Goal: Information Seeking & Learning: Find specific page/section

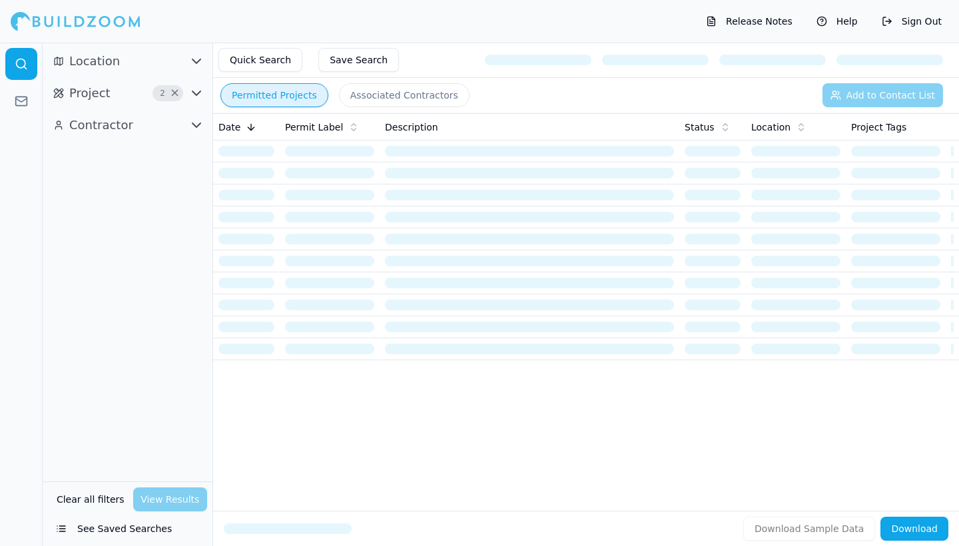
click at [196, 93] on icon "button" at bounding box center [196, 93] width 16 height 16
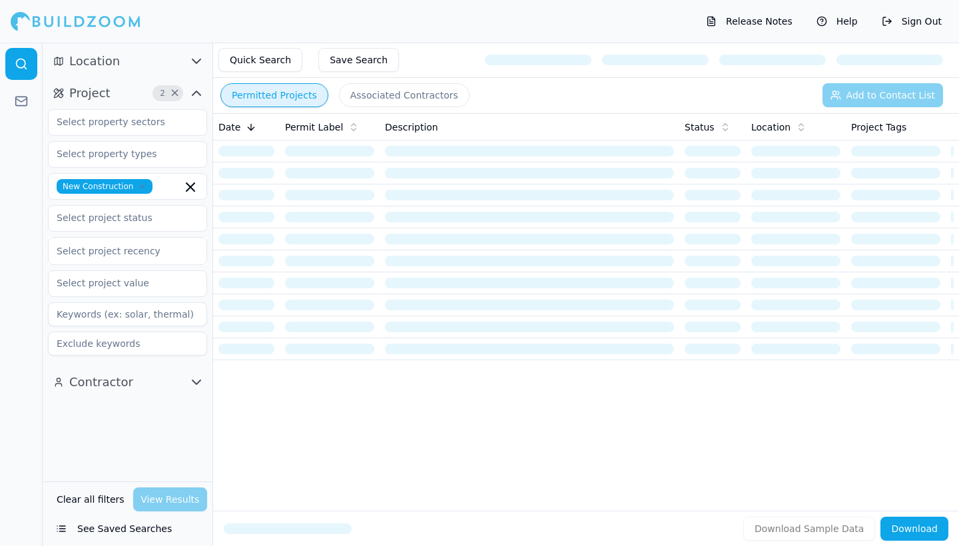
click at [196, 93] on icon "button" at bounding box center [196, 93] width 8 height 4
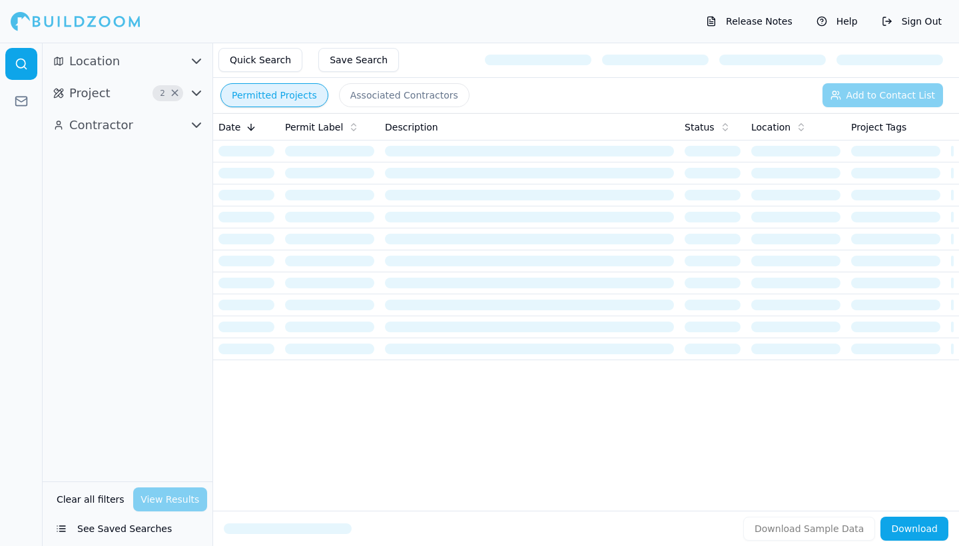
click at [201, 66] on icon "button" at bounding box center [196, 61] width 16 height 16
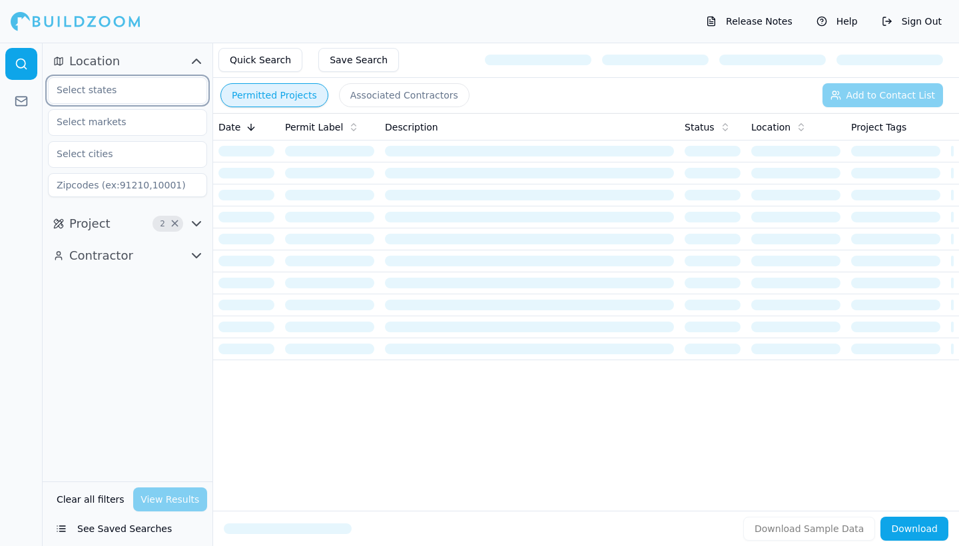
click at [168, 91] on input "text" at bounding box center [119, 90] width 141 height 24
click at [136, 121] on div "[US_STATE]" at bounding box center [127, 120] width 152 height 21
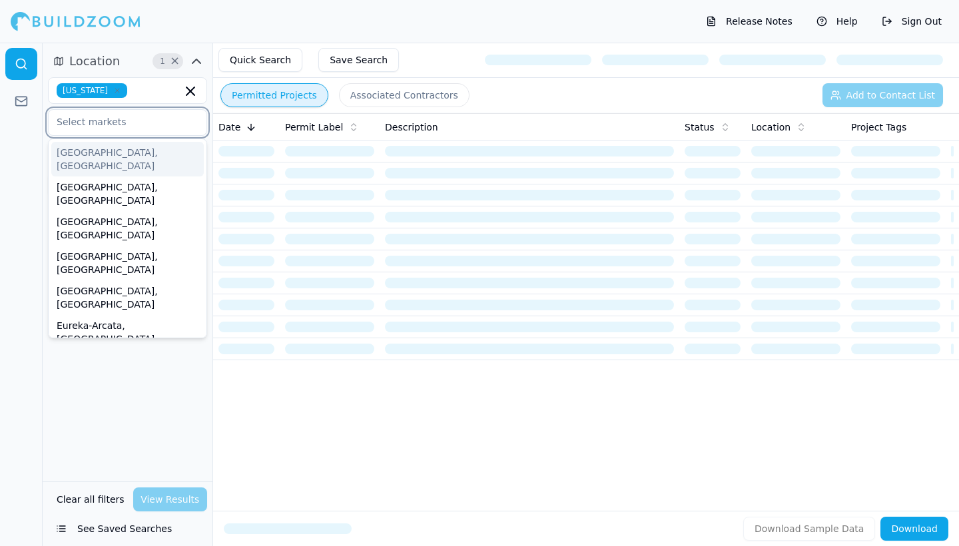
click at [118, 125] on input "text" at bounding box center [119, 122] width 141 height 24
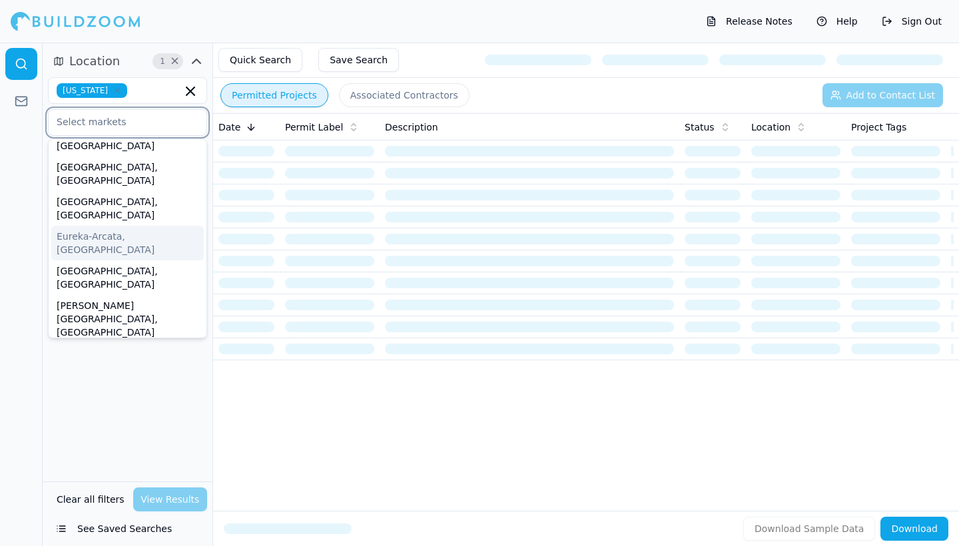
scroll to position [102, 0]
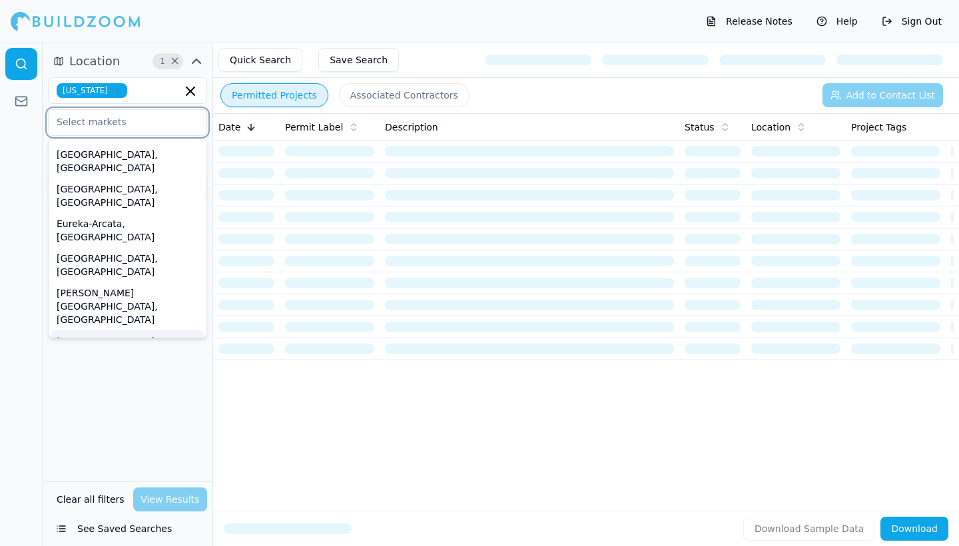
click at [100, 330] on div "[GEOGRAPHIC_DATA]-[GEOGRAPHIC_DATA]-[GEOGRAPHIC_DATA], [GEOGRAPHIC_DATA]" at bounding box center [127, 360] width 152 height 61
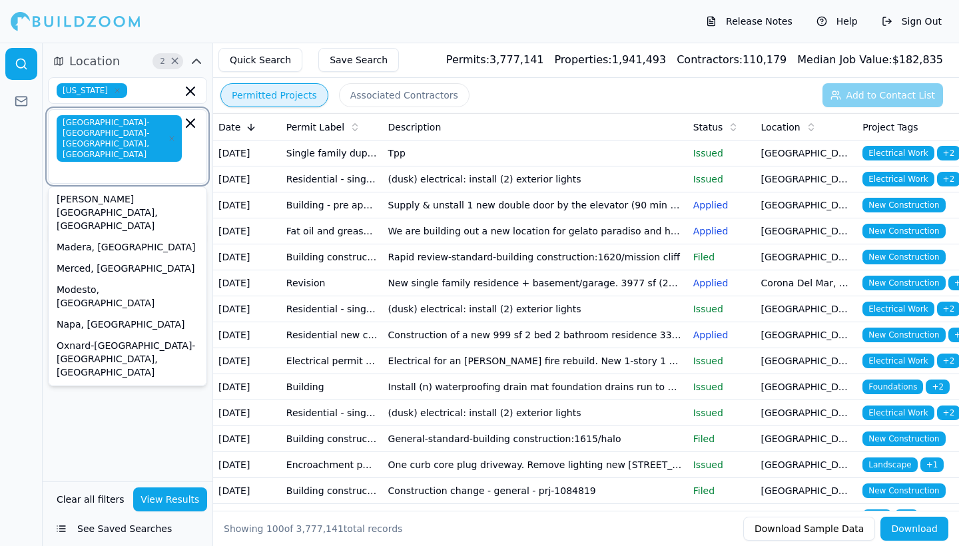
scroll to position [298, 0]
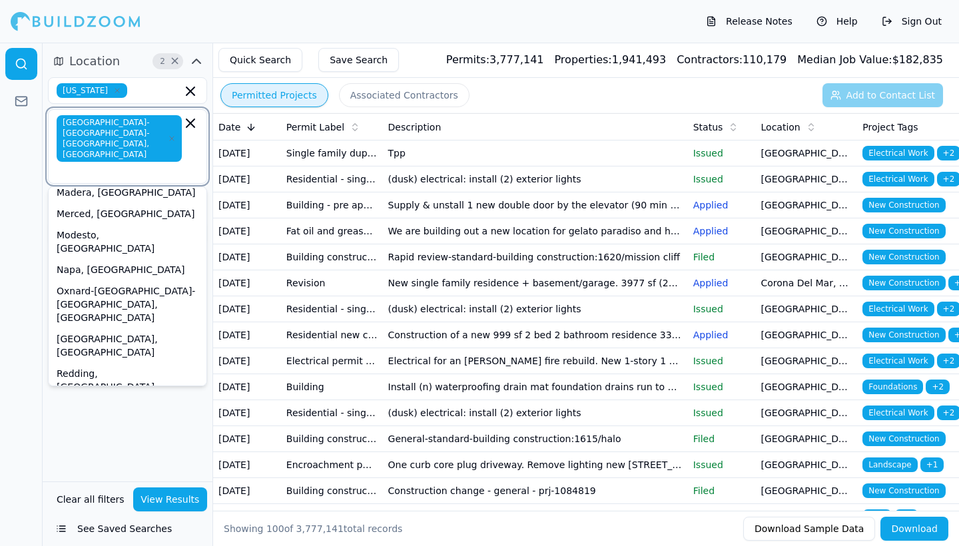
click at [99, 397] on div "[GEOGRAPHIC_DATA]-[GEOGRAPHIC_DATA]-[GEOGRAPHIC_DATA], [GEOGRAPHIC_DATA]" at bounding box center [127, 427] width 152 height 61
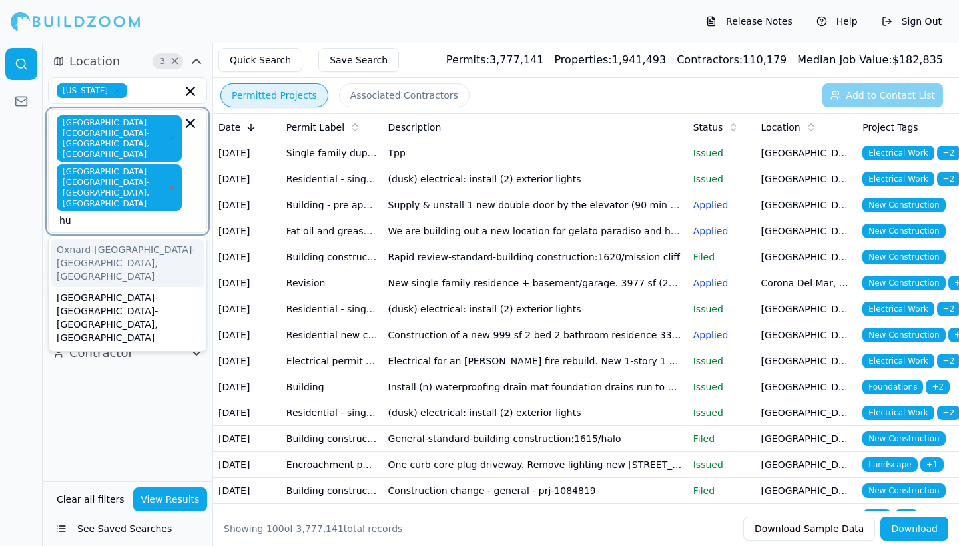
type input "h"
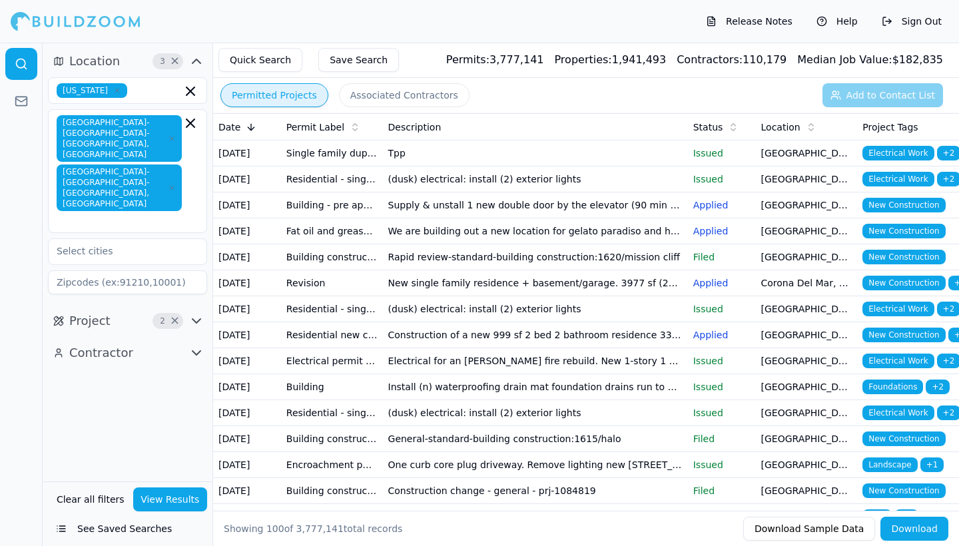
click at [18, 295] on div at bounding box center [21, 294] width 43 height 503
click at [110, 239] on input "text" at bounding box center [119, 251] width 141 height 24
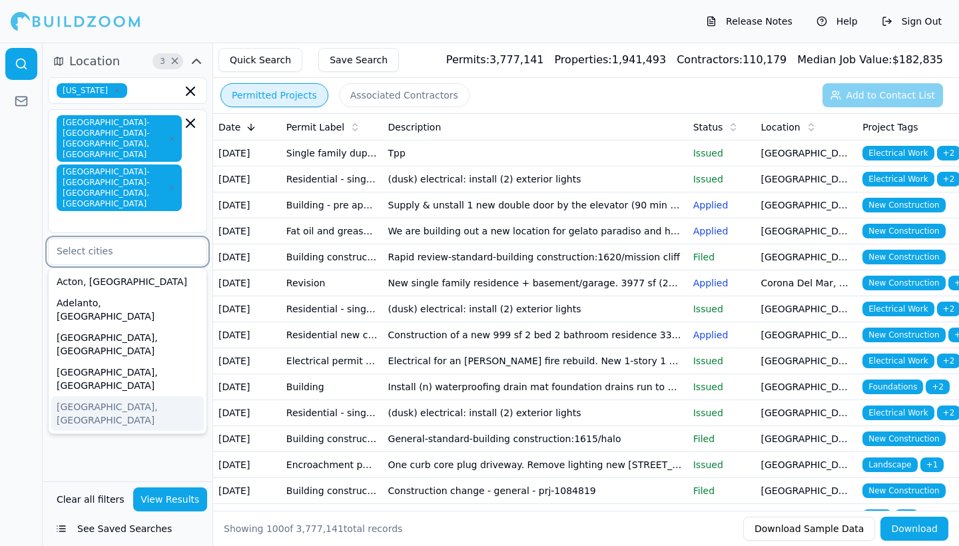
click at [100, 396] on div "[GEOGRAPHIC_DATA], [GEOGRAPHIC_DATA]" at bounding box center [127, 413] width 152 height 35
click at [102, 327] on div "[GEOGRAPHIC_DATA], [GEOGRAPHIC_DATA]" at bounding box center [127, 344] width 152 height 35
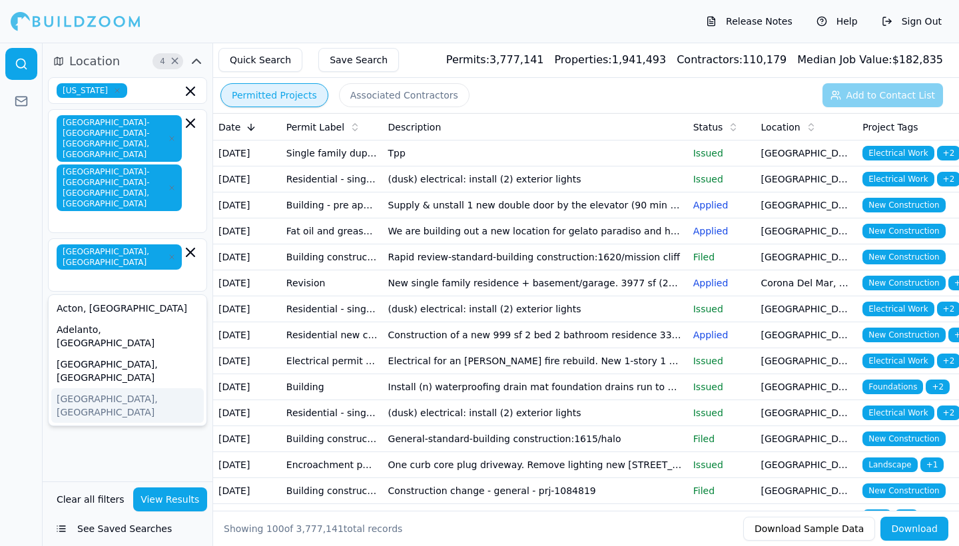
click at [9, 364] on div at bounding box center [21, 294] width 43 height 503
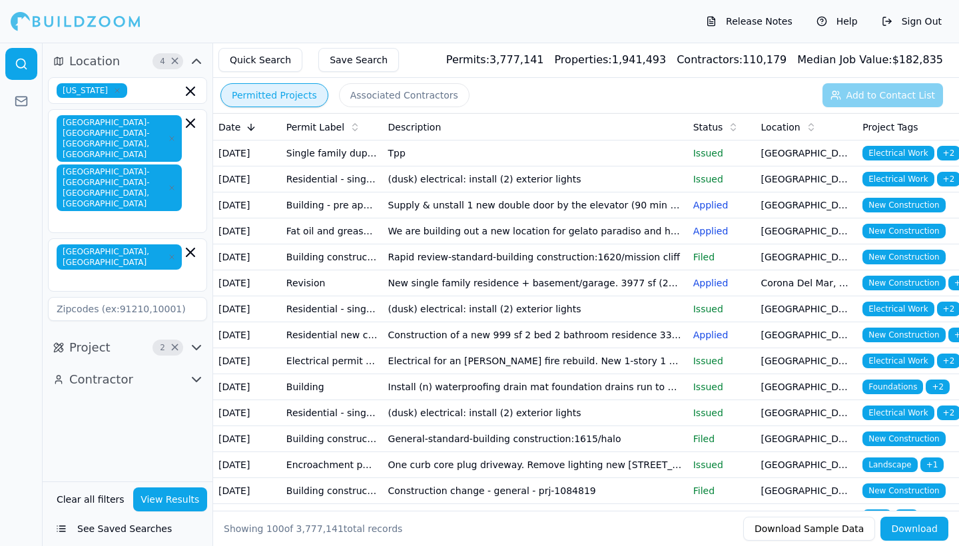
click at [166, 238] on div "[GEOGRAPHIC_DATA], [GEOGRAPHIC_DATA]" at bounding box center [127, 264] width 159 height 53
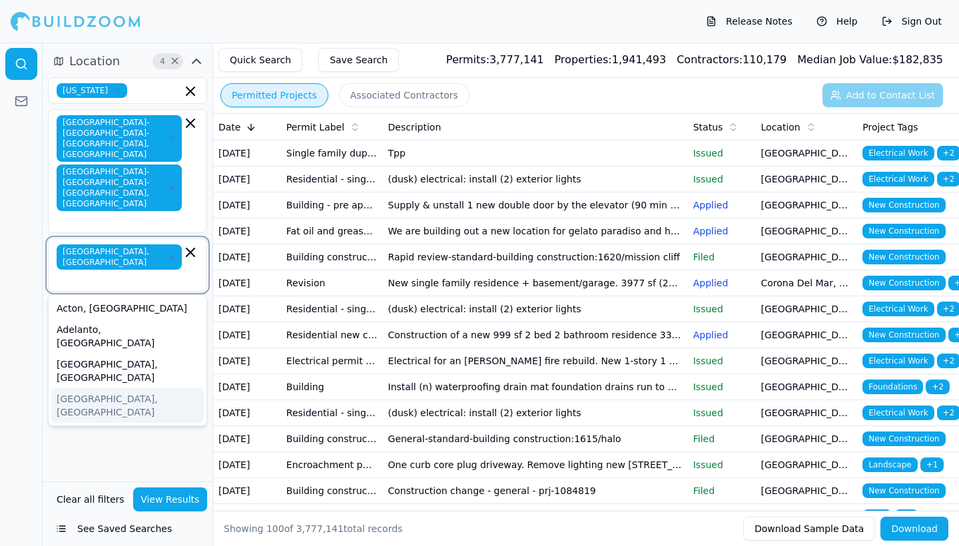
click at [83, 388] on div "[GEOGRAPHIC_DATA], [GEOGRAPHIC_DATA]" at bounding box center [127, 405] width 152 height 35
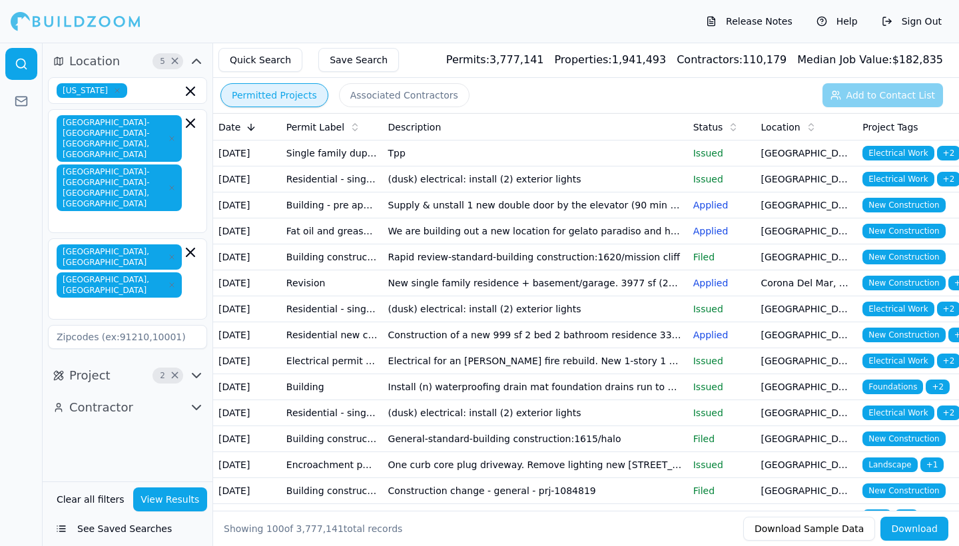
click at [21, 240] on div at bounding box center [21, 294] width 43 height 503
click at [196, 367] on icon "button" at bounding box center [196, 375] width 16 height 16
click at [120, 392] on input "text" at bounding box center [119, 404] width 141 height 24
click at [89, 445] on div "Commercial" at bounding box center [127, 455] width 152 height 21
click at [88, 424] on div "Residential" at bounding box center [127, 434] width 152 height 21
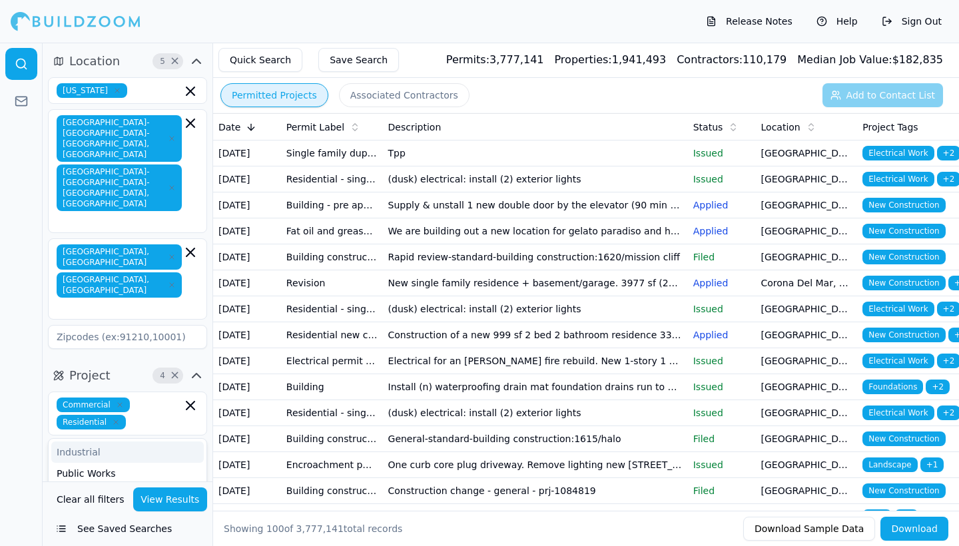
click at [37, 353] on div at bounding box center [21, 294] width 43 height 503
click at [87, 441] on input "text" at bounding box center [119, 453] width 141 height 24
click at [96, 479] on div "Duplex" at bounding box center [127, 489] width 152 height 21
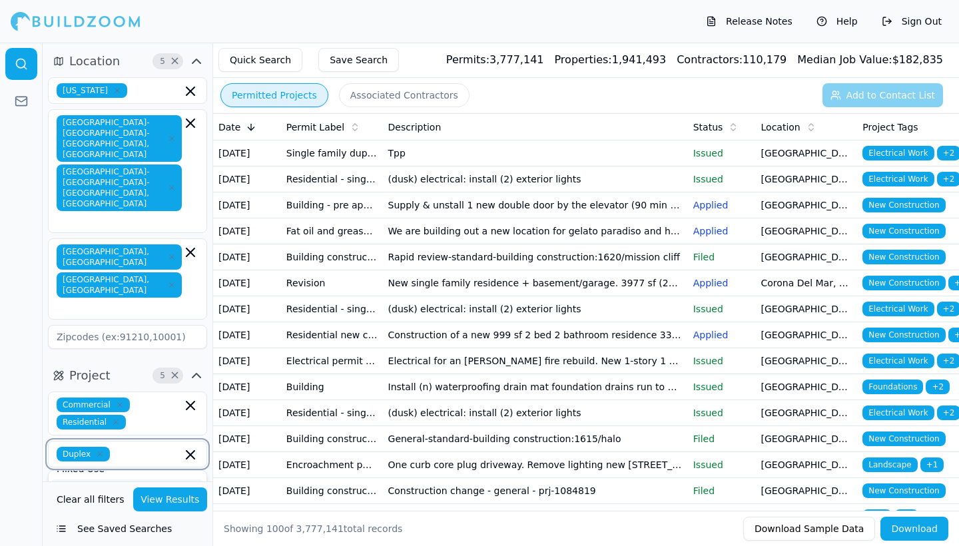
click at [95, 479] on div "Multifamily" at bounding box center [127, 489] width 152 height 21
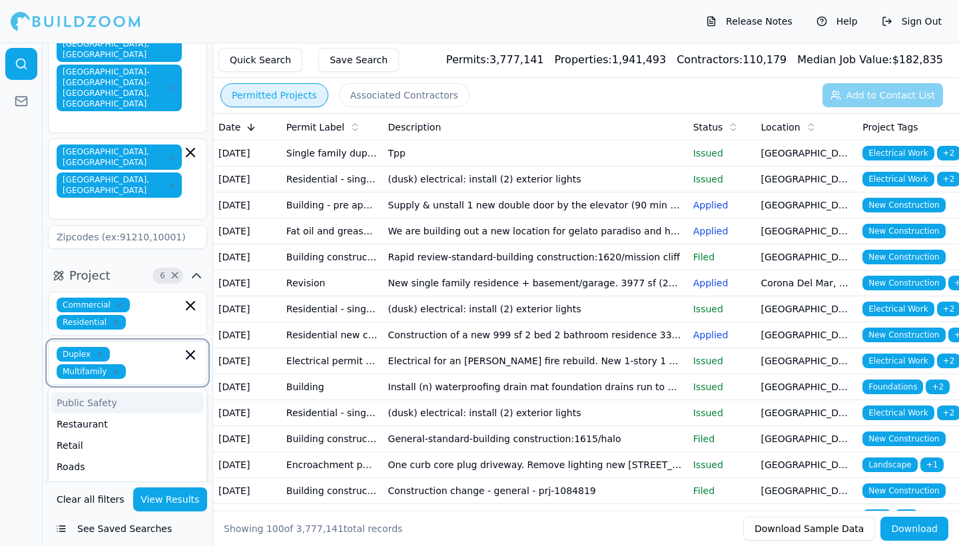
scroll to position [105, 0]
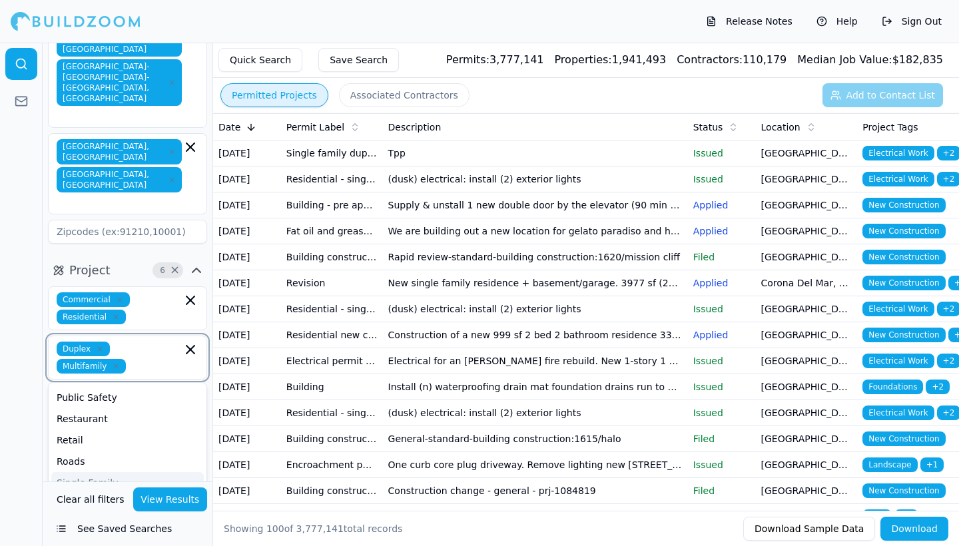
click at [105, 472] on div "Single Family" at bounding box center [127, 482] width 152 height 21
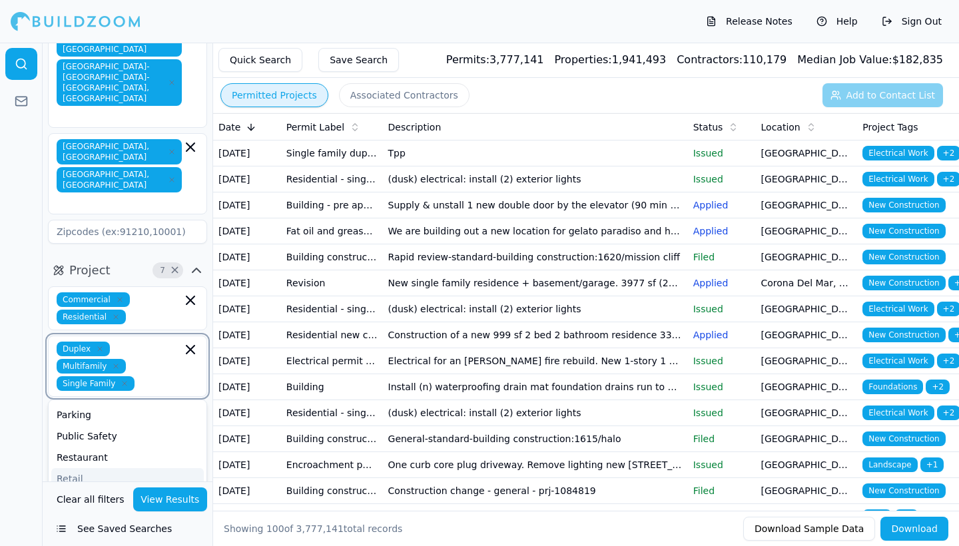
click at [77, 468] on div "Retail" at bounding box center [127, 478] width 152 height 21
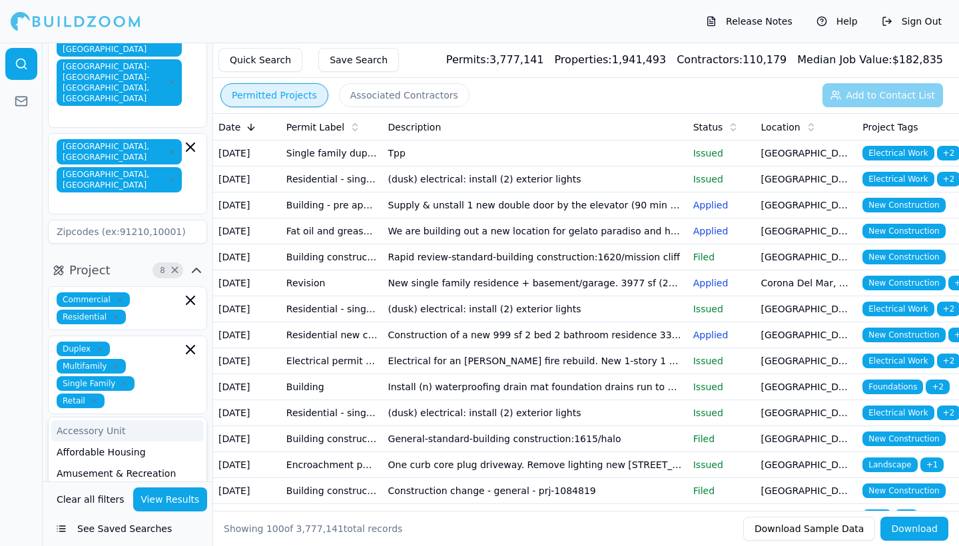
click at [31, 313] on div at bounding box center [21, 294] width 43 height 503
click at [156, 504] on button "View Results" at bounding box center [170, 499] width 75 height 24
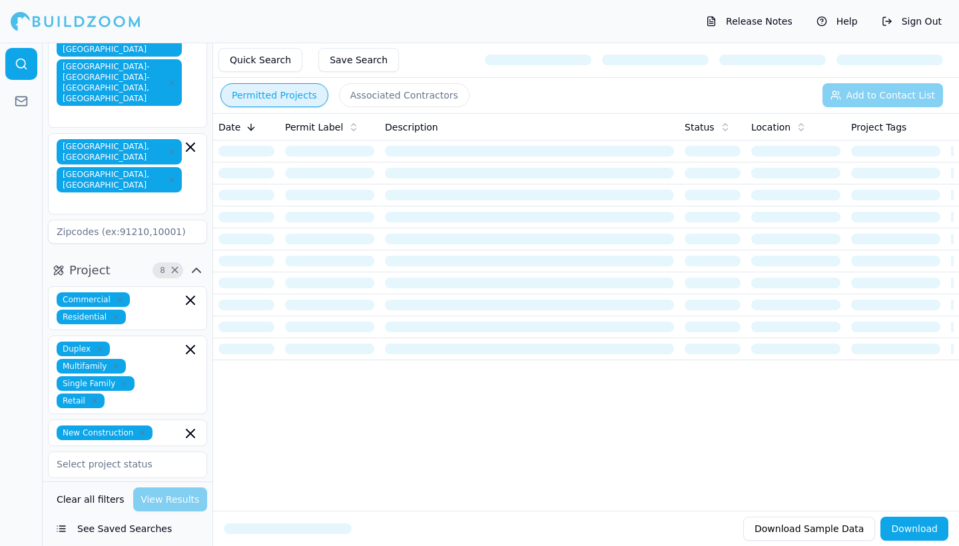
click at [120, 517] on input "text" at bounding box center [119, 529] width 141 height 24
click at [135, 491] on div "Select project recency" at bounding box center [128, 497] width 142 height 13
click at [150, 452] on input "text" at bounding box center [119, 464] width 141 height 24
click at [141, 452] on input "text" at bounding box center [119, 464] width 141 height 24
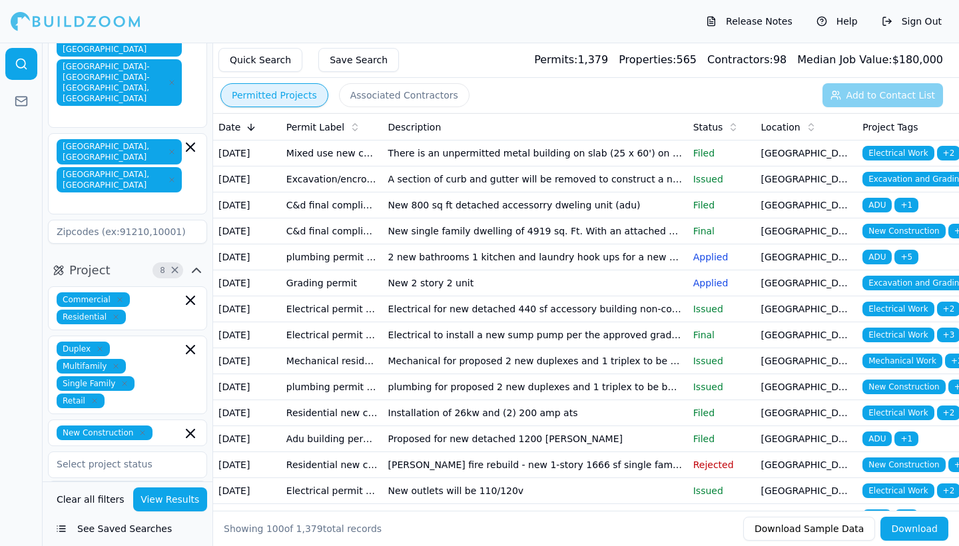
click at [23, 361] on div at bounding box center [21, 294] width 43 height 503
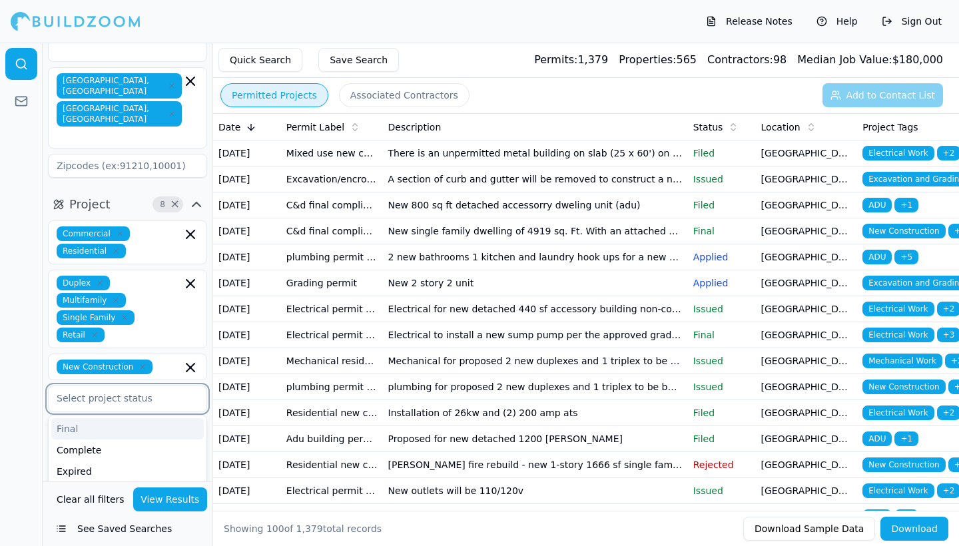
click at [95, 386] on input "text" at bounding box center [119, 398] width 141 height 24
click at [85, 462] on div "Approved" at bounding box center [127, 472] width 152 height 21
click at [81, 441] on div "Issued" at bounding box center [127, 451] width 152 height 21
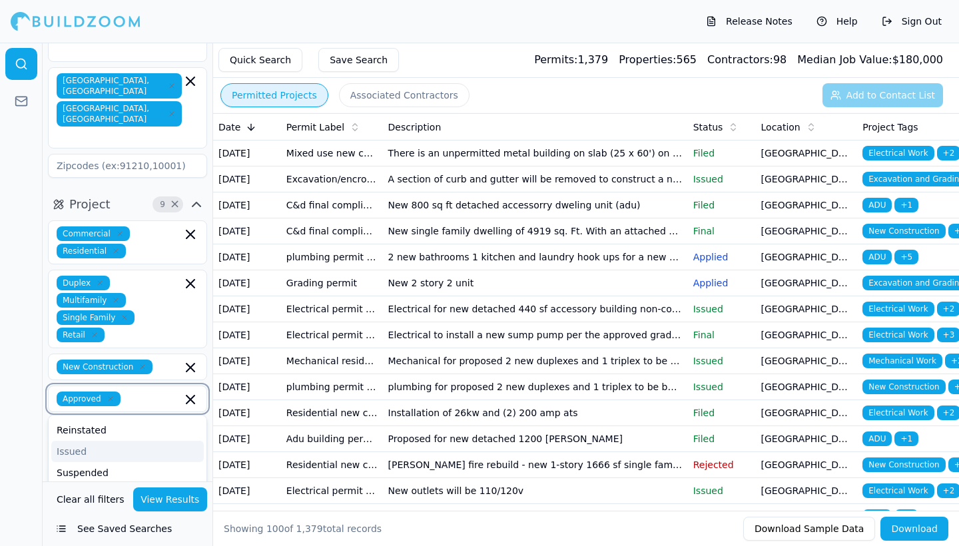
scroll to position [105, 0]
click at [86, 505] on div "Plancheck" at bounding box center [127, 515] width 152 height 21
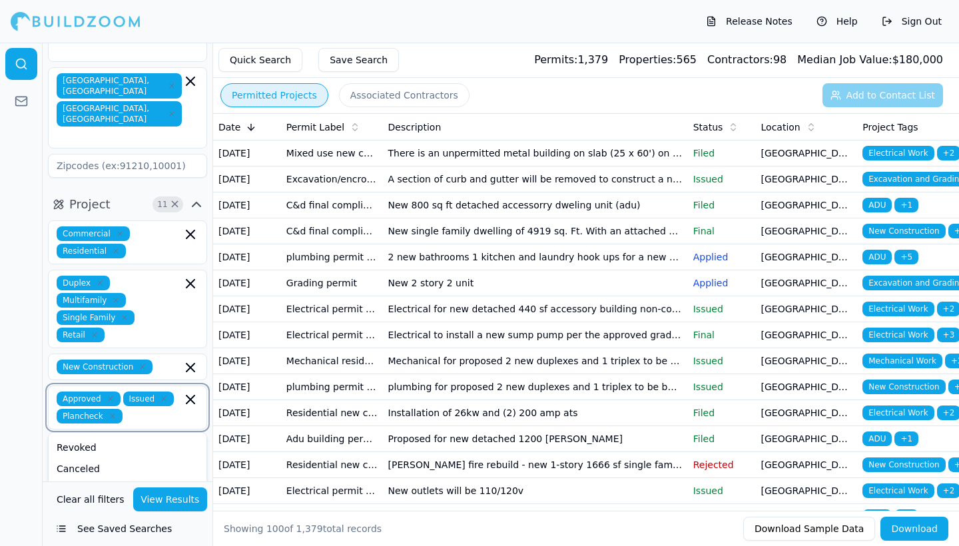
click at [75, 543] on div "Filed" at bounding box center [127, 553] width 152 height 21
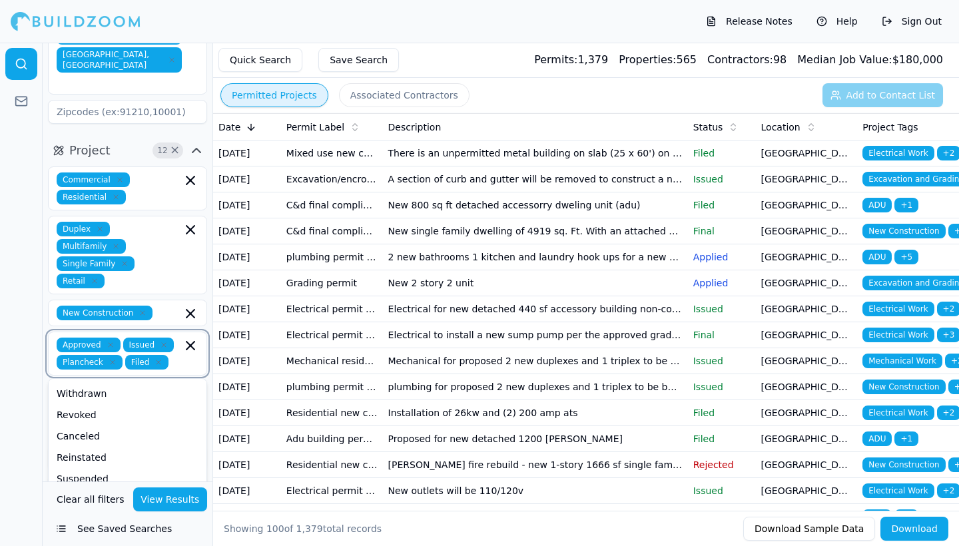
scroll to position [224, 0]
click at [78, 533] on div "Applied" at bounding box center [127, 543] width 152 height 21
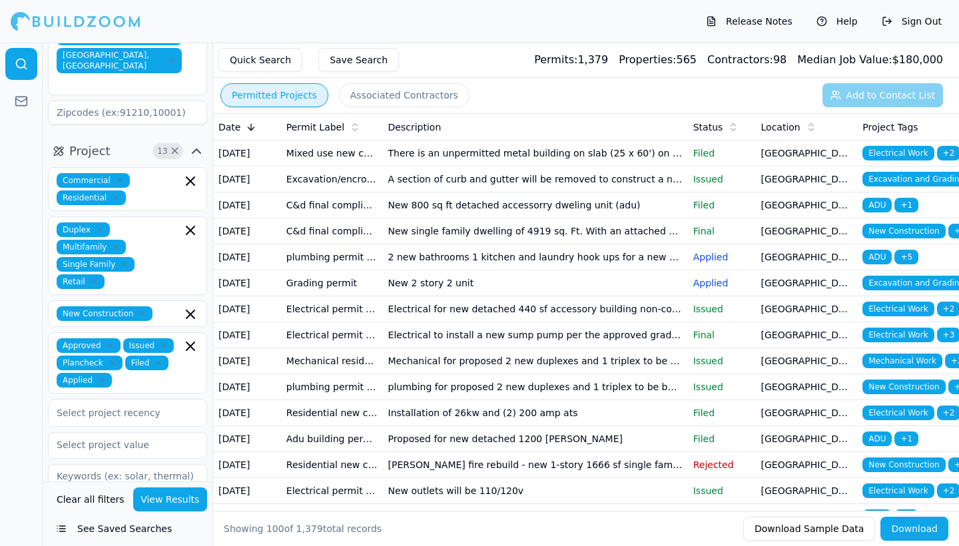
scroll to position [206, 0]
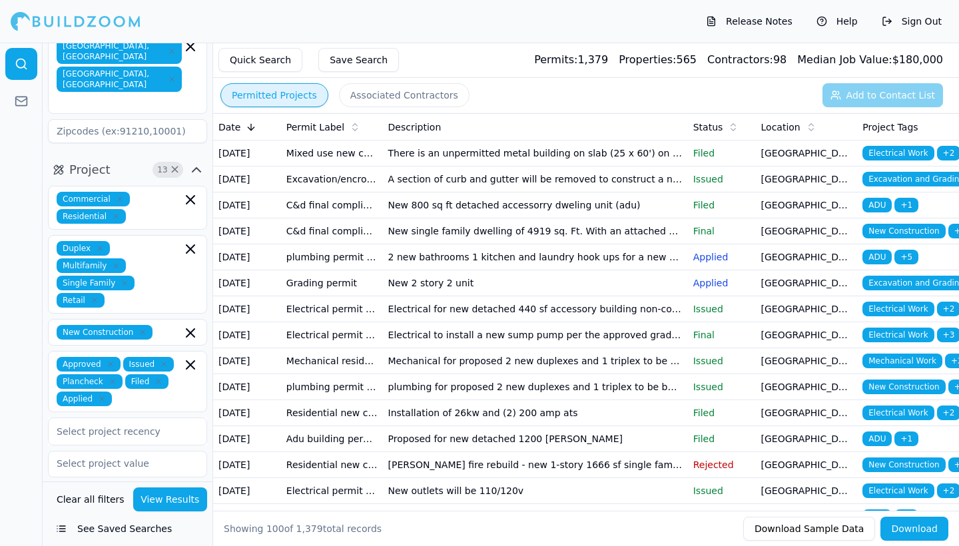
click at [179, 502] on button "View Results" at bounding box center [170, 499] width 75 height 24
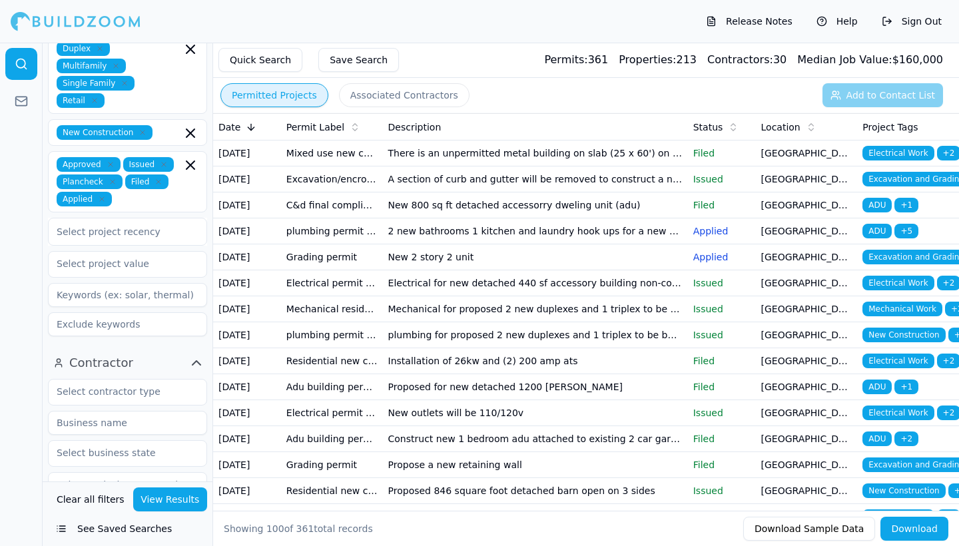
scroll to position [412, 0]
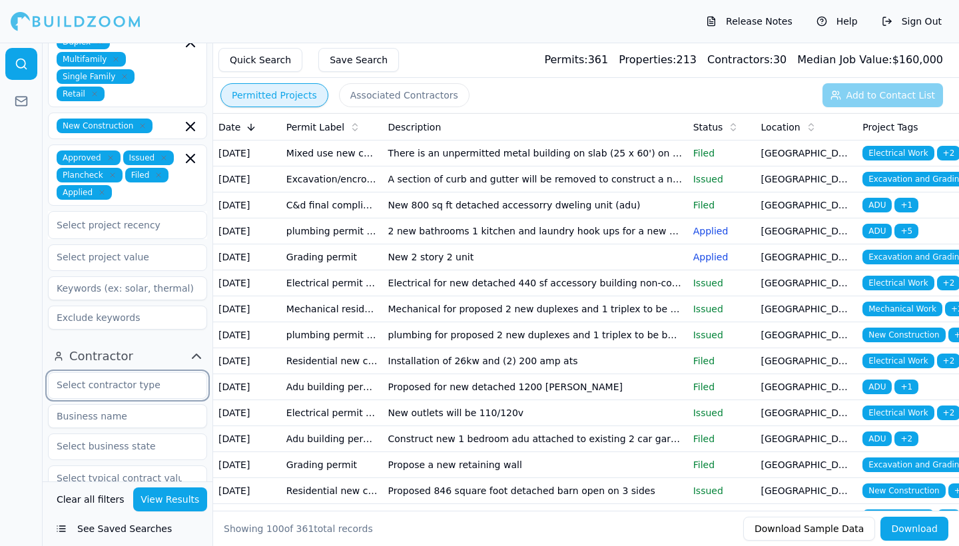
click at [162, 373] on input "text" at bounding box center [119, 385] width 141 height 24
click at [196, 348] on icon "button" at bounding box center [196, 356] width 16 height 16
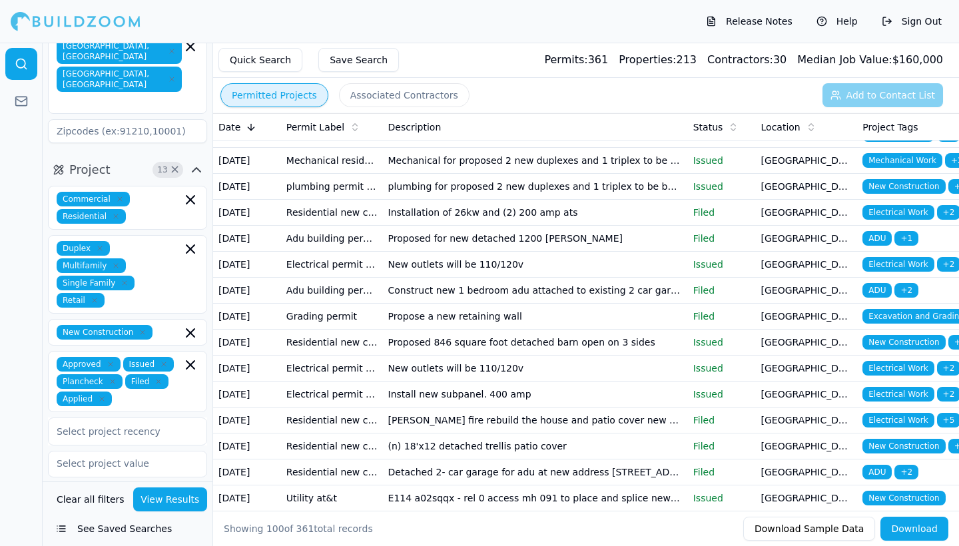
scroll to position [146, 0]
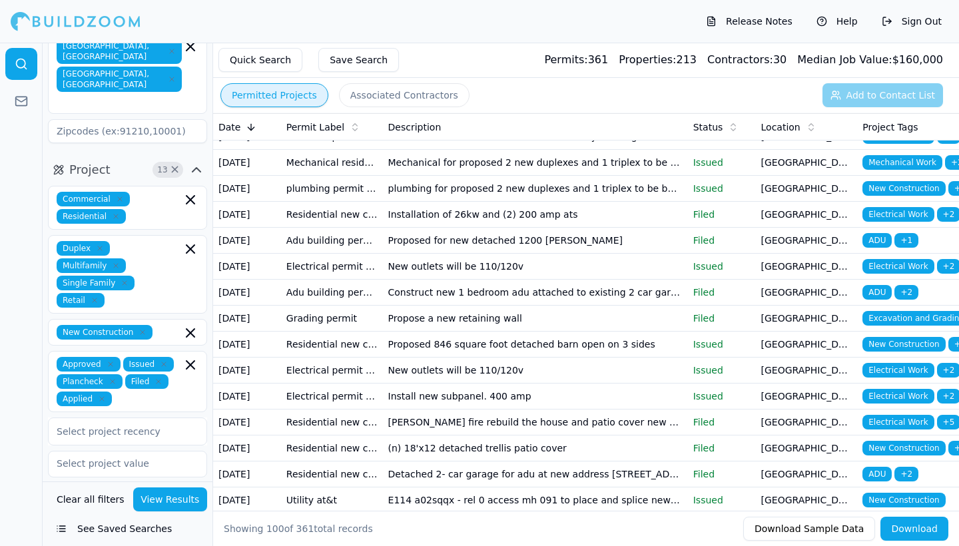
click at [467, 228] on td "Installation of 26kw and (2) 200 amp ats" at bounding box center [535, 215] width 305 height 26
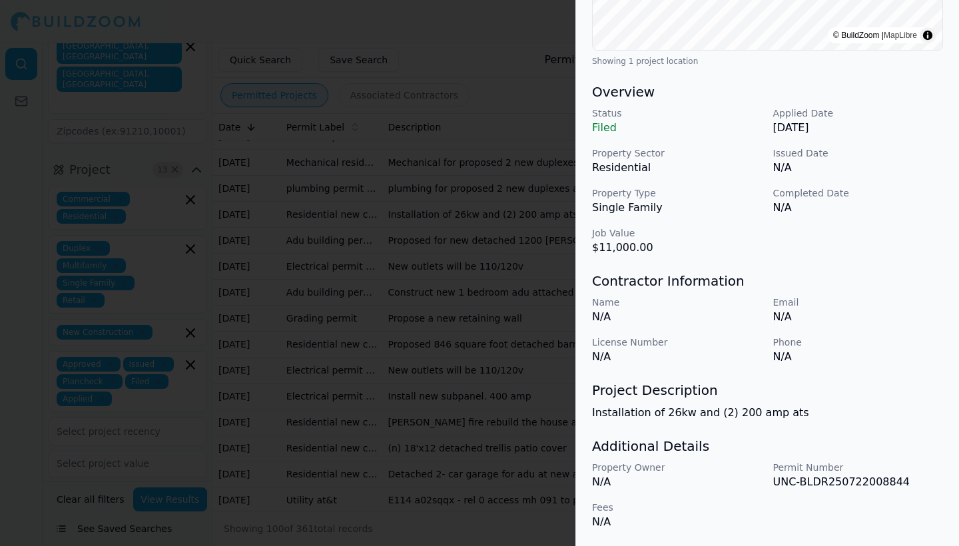
scroll to position [336, 0]
click at [729, 417] on p "Installation of 26kw and (2) 200 amp ats" at bounding box center [767, 413] width 351 height 16
click at [841, 491] on div "Property Owner N/A Permit Number UNC-BLDR250722008844 Fees N/A" at bounding box center [767, 495] width 351 height 69
click at [788, 485] on p "UNC-BLDR250722008844" at bounding box center [858, 482] width 170 height 16
drag, startPoint x: 770, startPoint y: 482, endPoint x: 903, endPoint y: 475, distance: 132.7
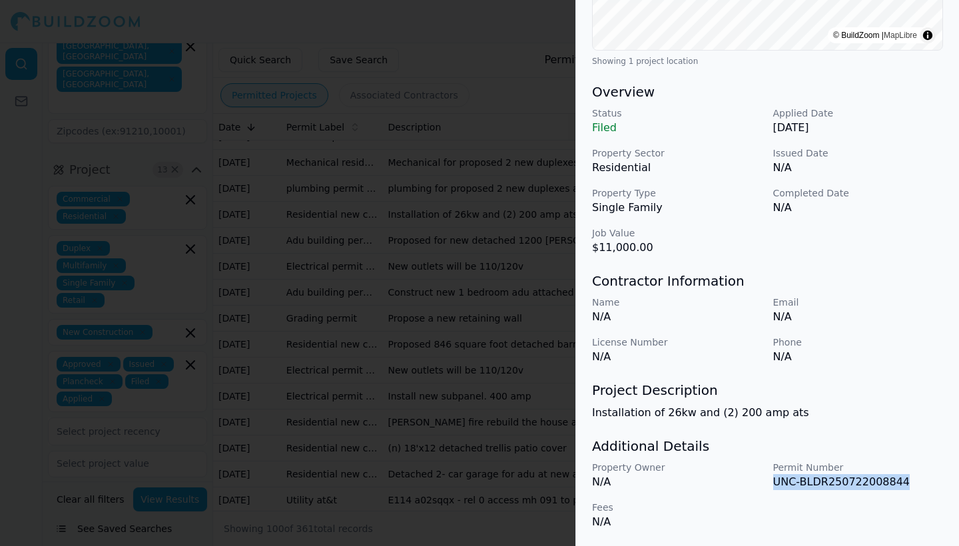
click at [903, 475] on div "Property Owner N/A Permit Number UNC-BLDR250722008844 Fees N/A" at bounding box center [767, 495] width 351 height 69
click at [541, 323] on div at bounding box center [479, 273] width 959 height 546
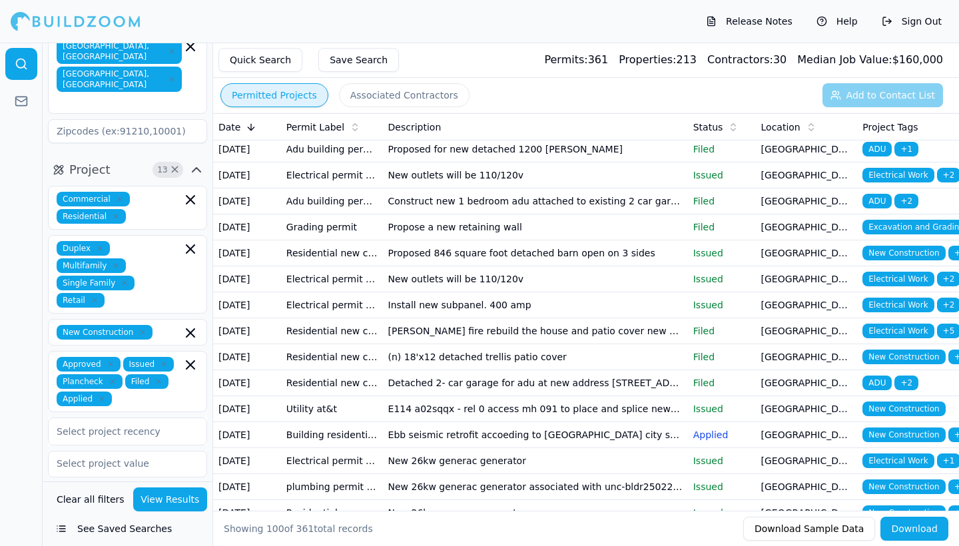
scroll to position [247, 0]
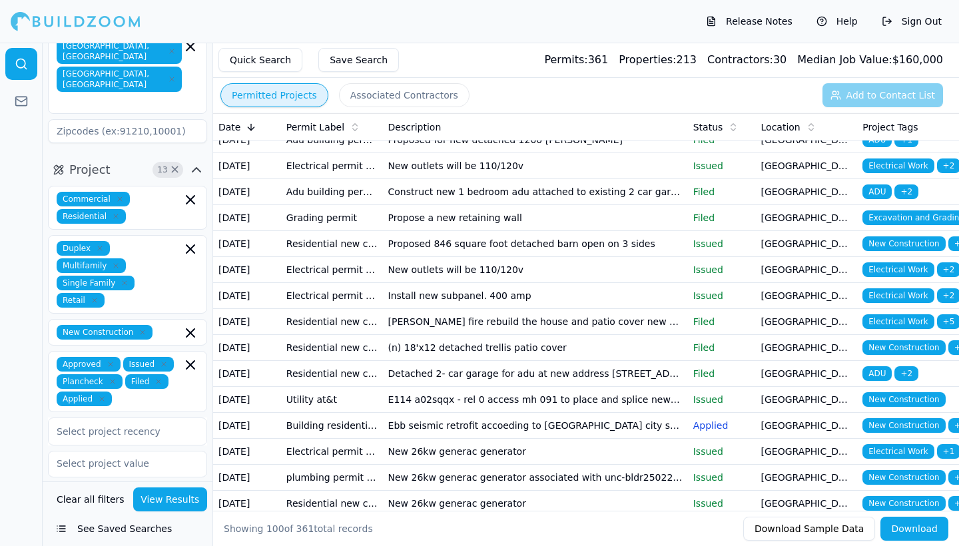
click at [471, 179] on td "New outlets will be 110/120v" at bounding box center [535, 166] width 305 height 26
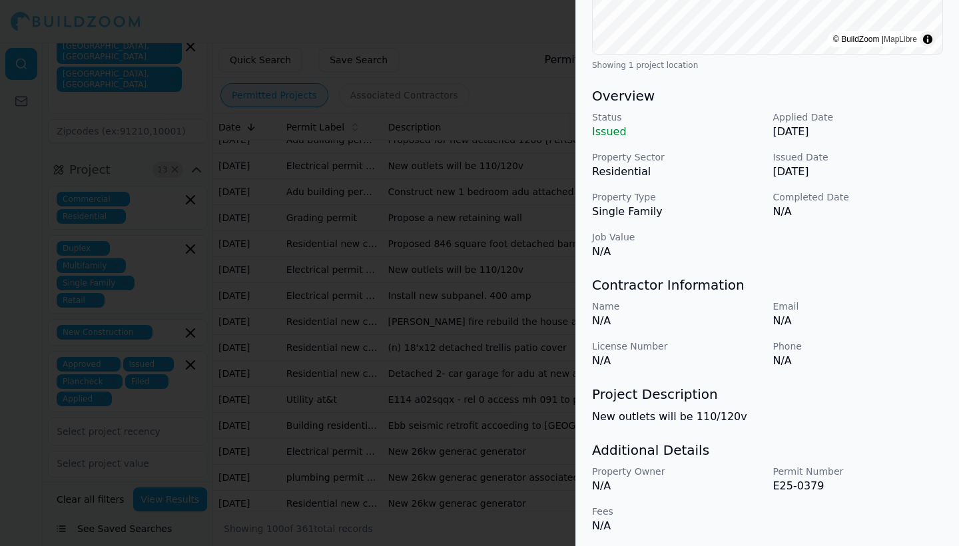
scroll to position [331, 0]
click at [270, 158] on div at bounding box center [479, 273] width 959 height 546
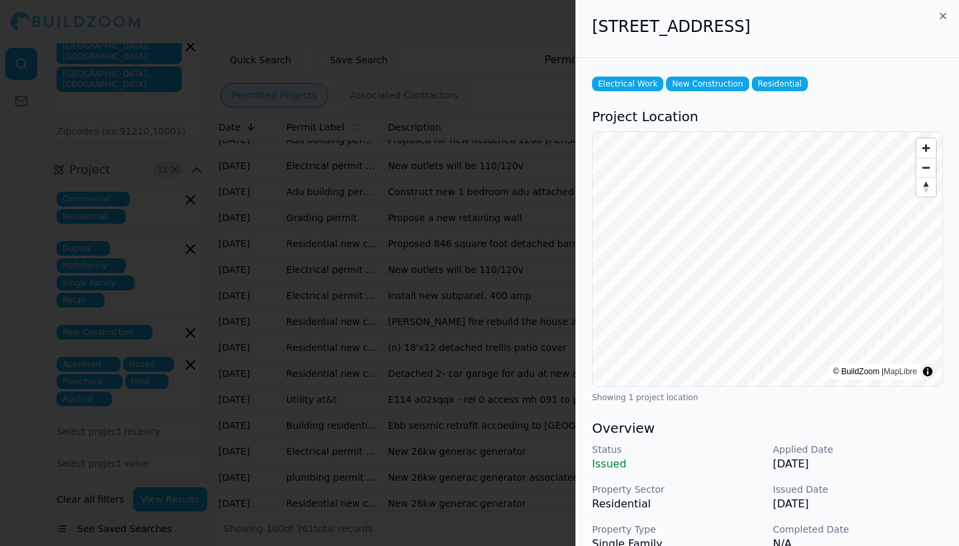
scroll to position [0, 0]
click at [947, 17] on icon "button" at bounding box center [942, 16] width 11 height 11
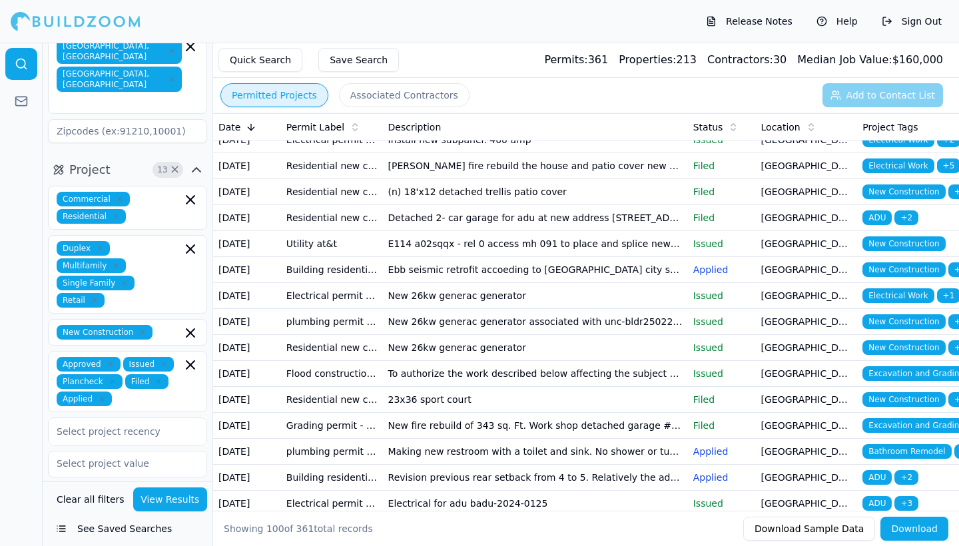
scroll to position [407, 0]
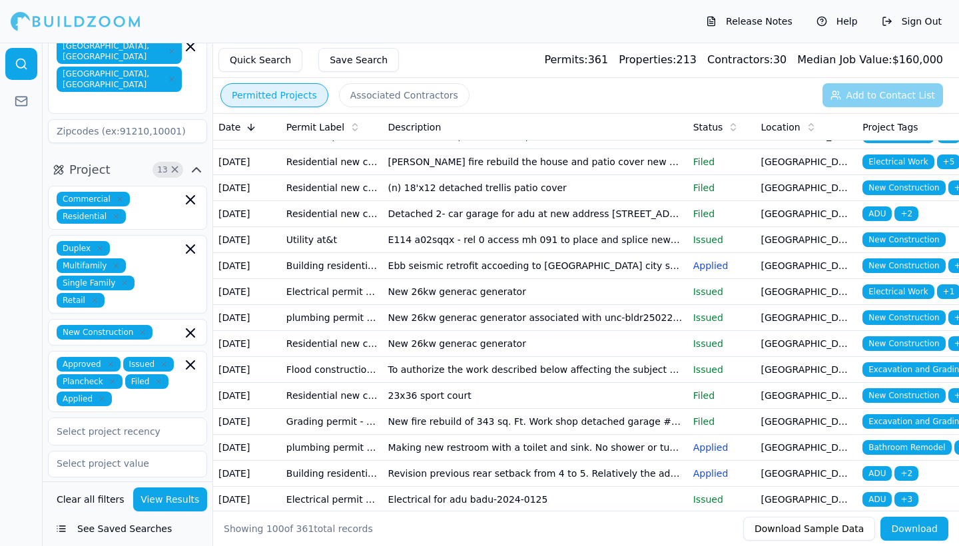
click at [401, 149] on td "Install new subpanel. 400 amp" at bounding box center [535, 136] width 305 height 26
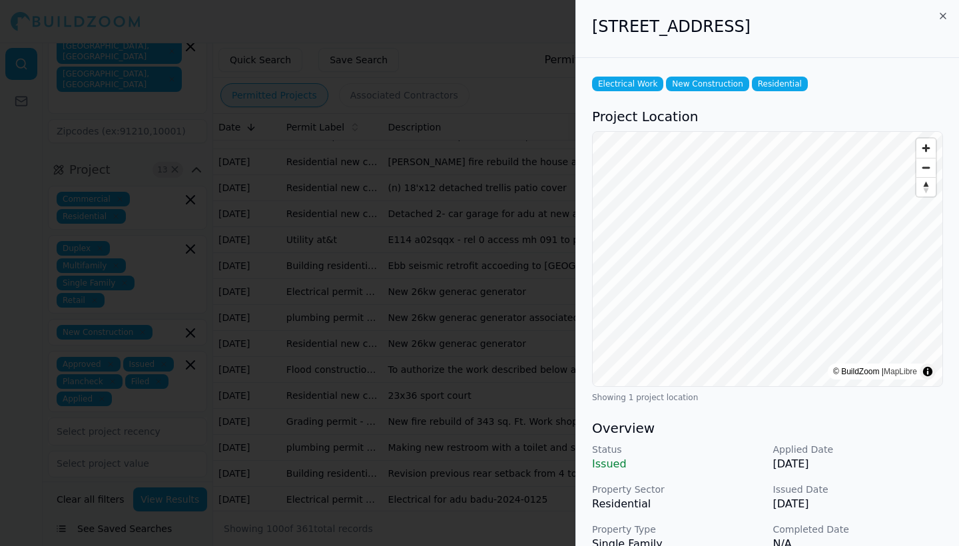
scroll to position [0, 0]
click at [457, 372] on div at bounding box center [479, 273] width 959 height 546
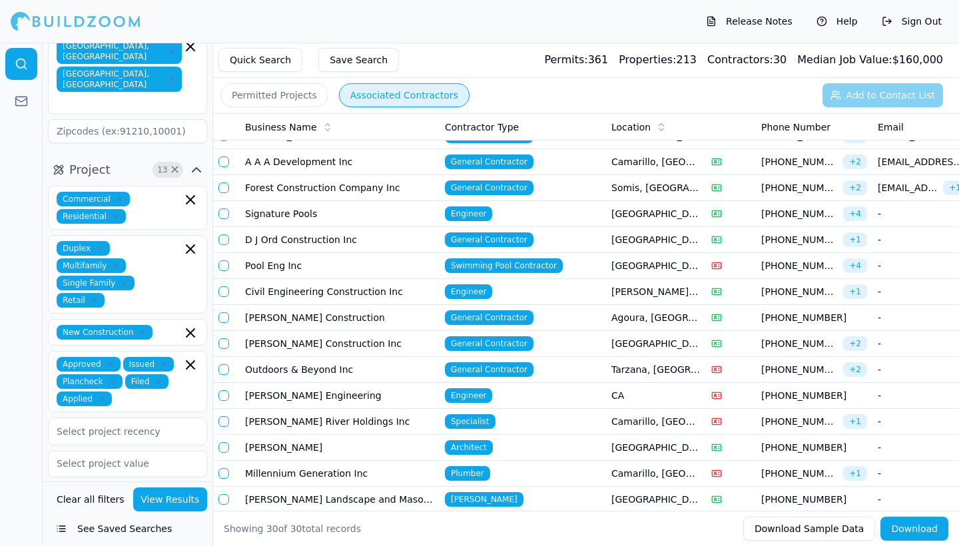
click at [429, 92] on button "Associated Contractors" at bounding box center [404, 95] width 130 height 24
click at [485, 103] on div "Permitted Projects Associated Contractors Add to Contact List" at bounding box center [586, 95] width 746 height 35
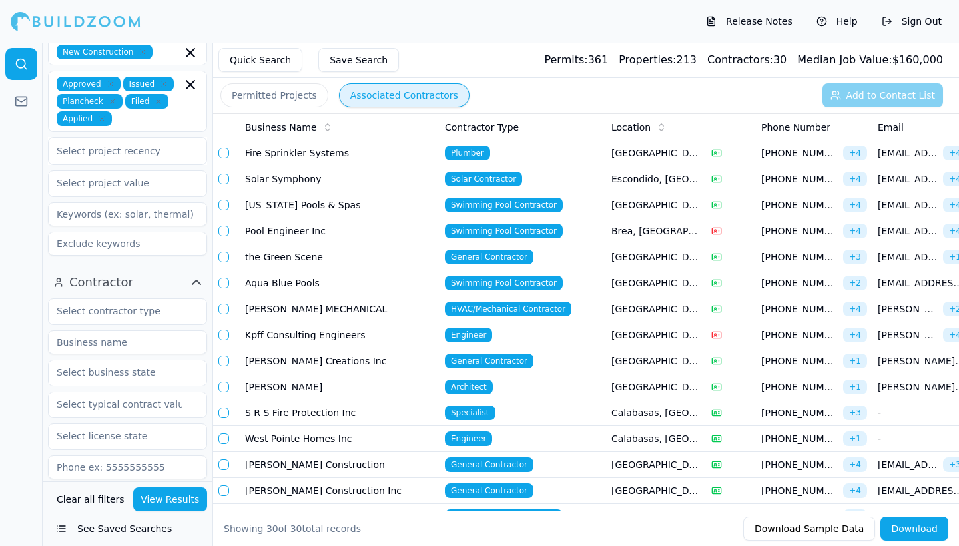
scroll to position [485, 0]
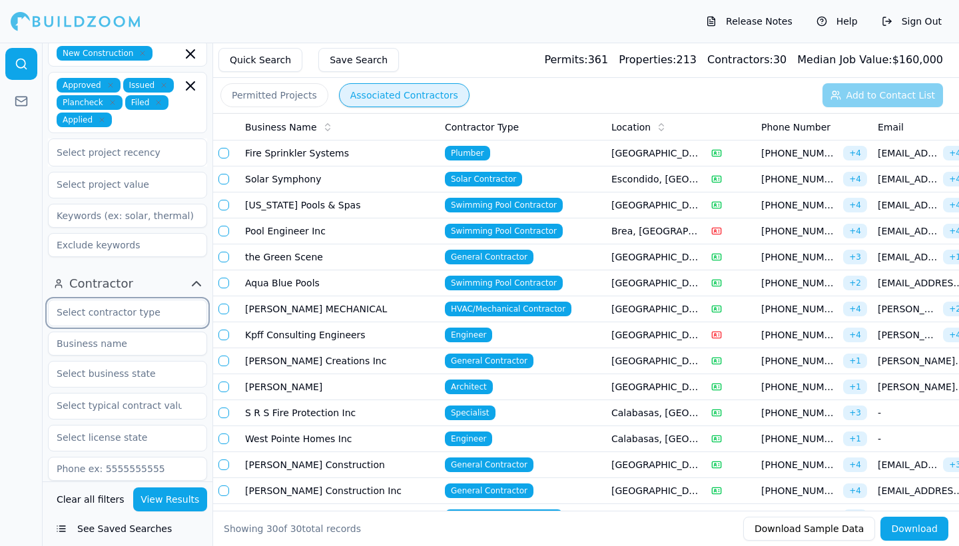
click at [149, 300] on input "text" at bounding box center [119, 312] width 141 height 24
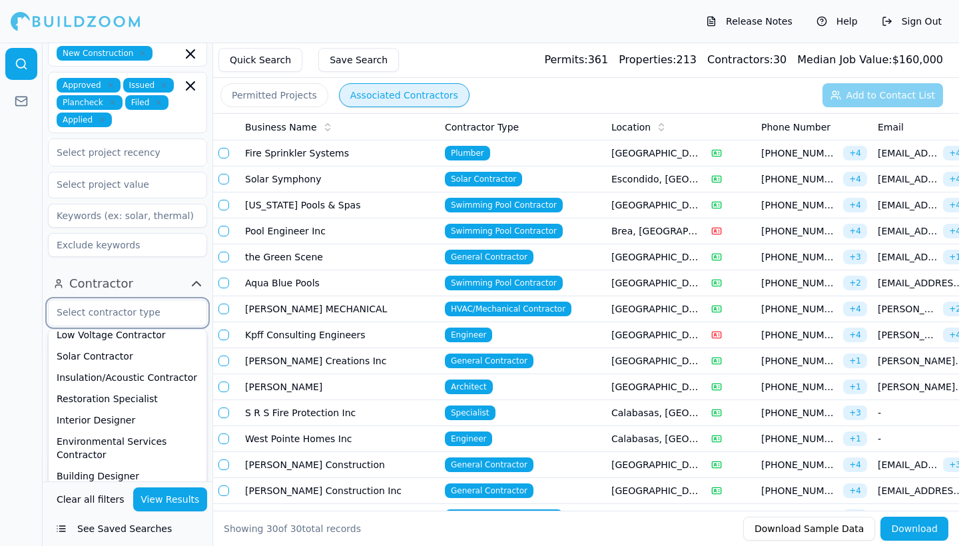
scroll to position [566, 0]
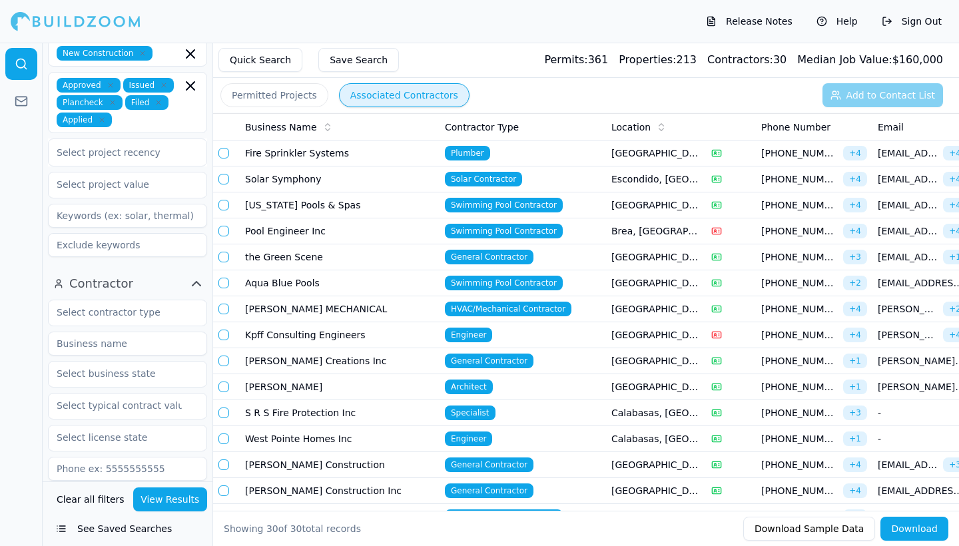
click at [31, 217] on div at bounding box center [21, 294] width 43 height 503
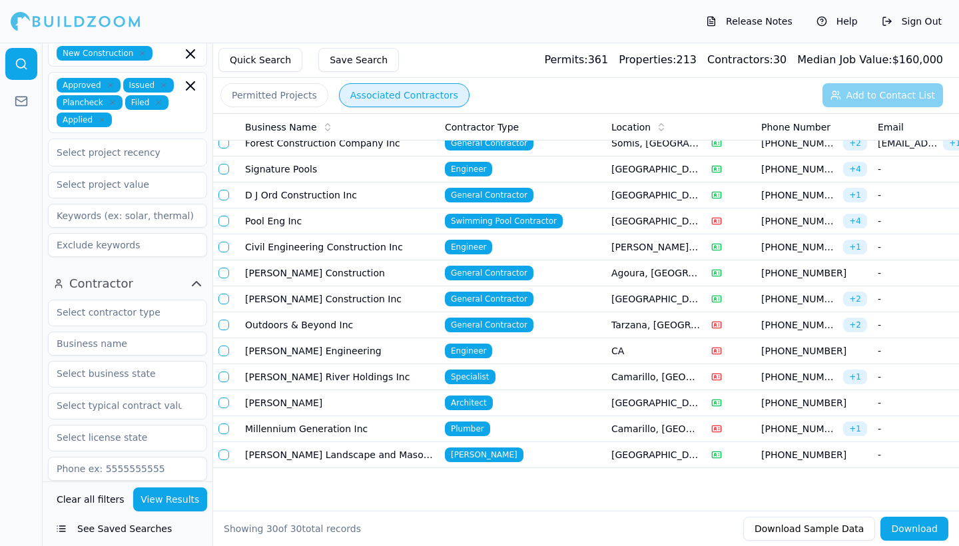
scroll to position [462, 0]
click at [284, 83] on div "Permitted Projects Associated Contractors Add to Contact List" at bounding box center [586, 95] width 746 height 35
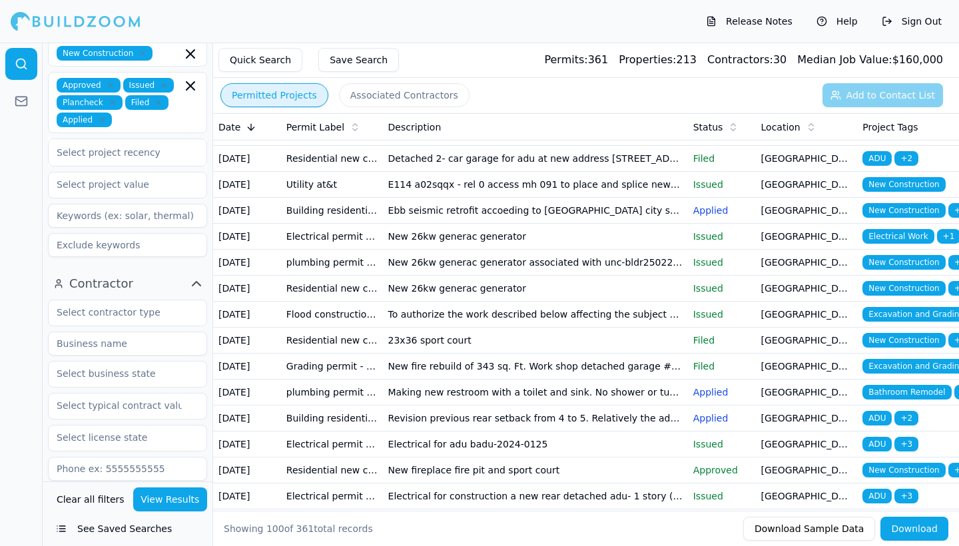
click at [285, 98] on button "Permitted Projects" at bounding box center [274, 95] width 108 height 24
click at [134, 204] on input at bounding box center [127, 216] width 159 height 24
type input "solar"
click at [170, 495] on button "View Results" at bounding box center [170, 499] width 75 height 24
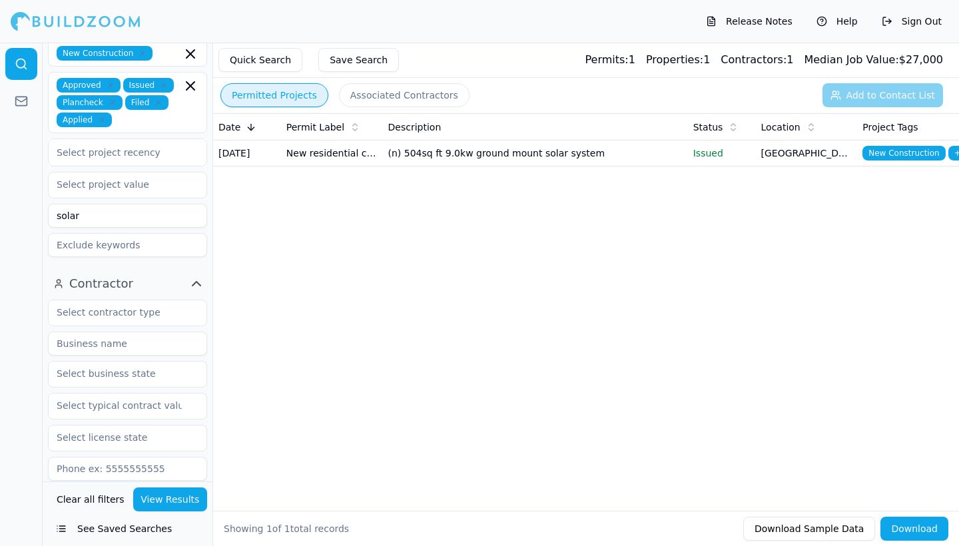
click at [471, 158] on td "(n) 504sq ft 9.0kw ground mount solar system" at bounding box center [535, 153] width 305 height 26
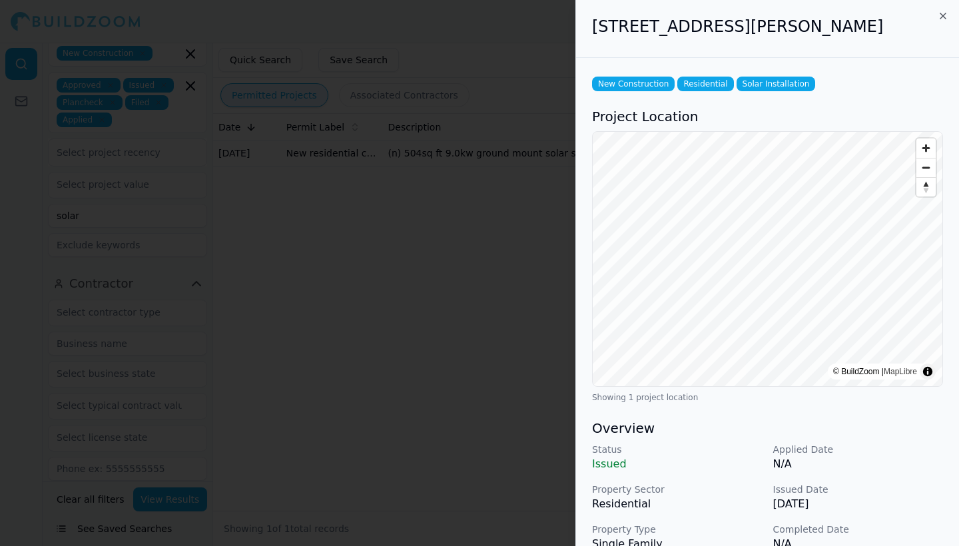
click at [401, 251] on div at bounding box center [479, 273] width 959 height 546
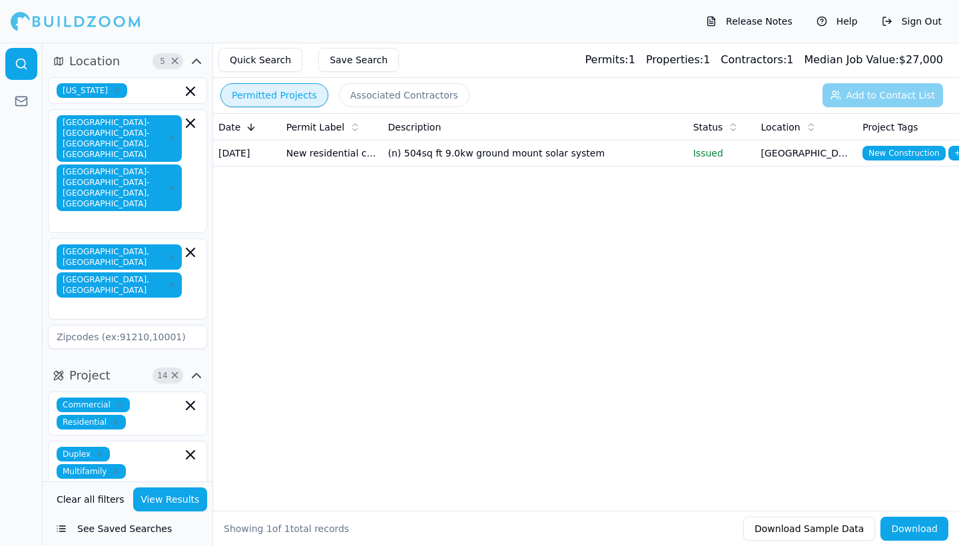
click at [198, 60] on icon "button" at bounding box center [196, 61] width 8 height 4
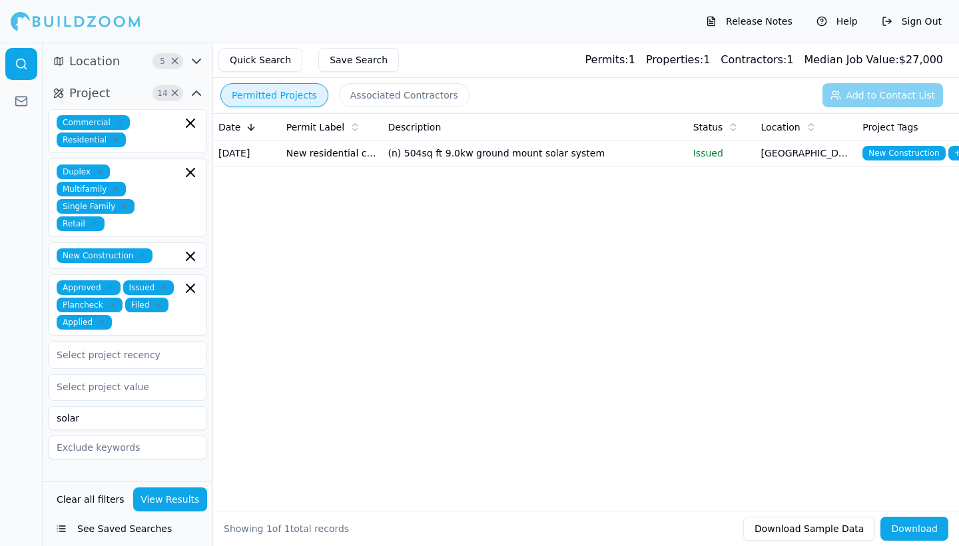
click at [198, 60] on icon "button" at bounding box center [196, 61] width 16 height 16
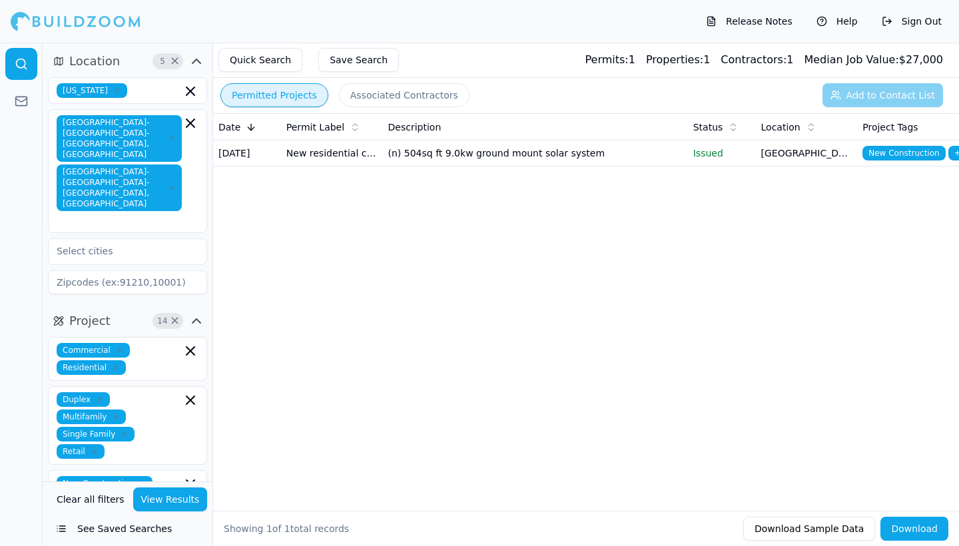
click at [198, 313] on icon "button" at bounding box center [196, 321] width 16 height 16
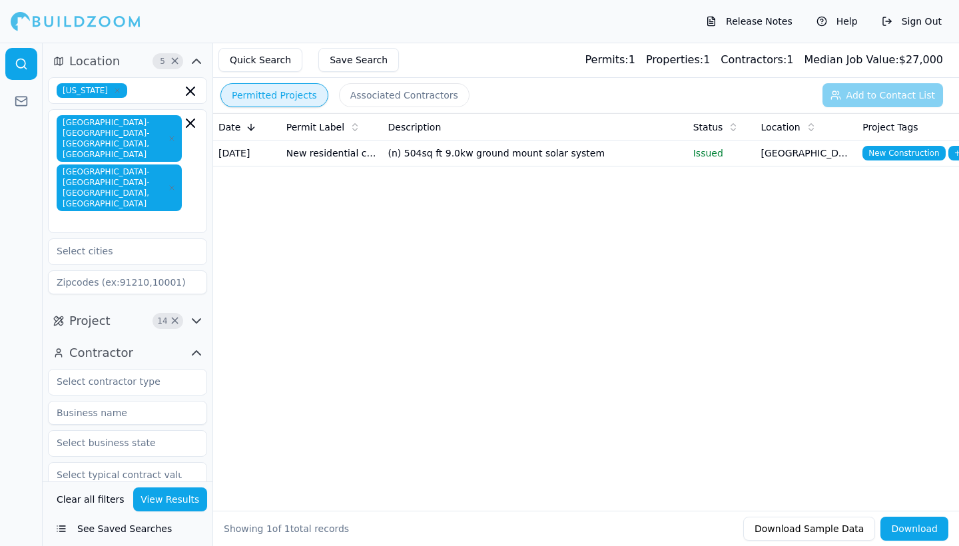
click at [198, 345] on icon "button" at bounding box center [196, 353] width 16 height 16
click at [27, 60] on icon at bounding box center [21, 63] width 13 height 13
